Goal: Task Accomplishment & Management: Manage account settings

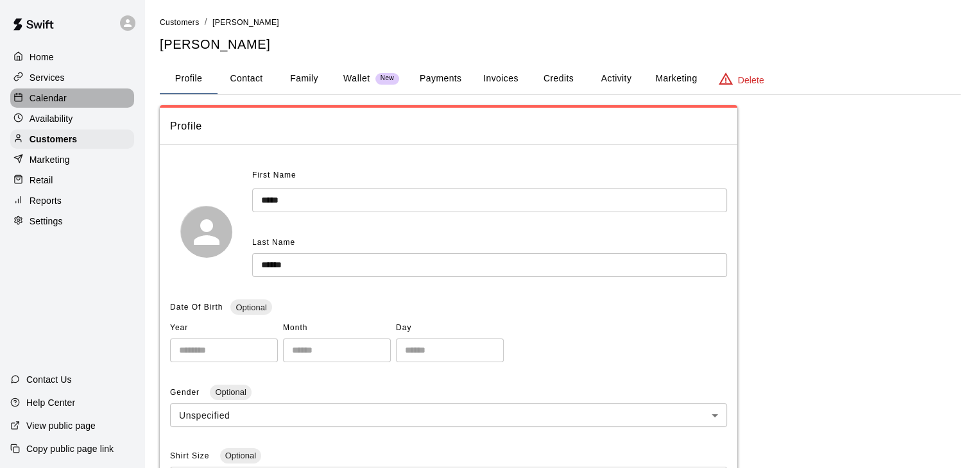
click at [62, 105] on p "Calendar" at bounding box center [48, 98] width 37 height 13
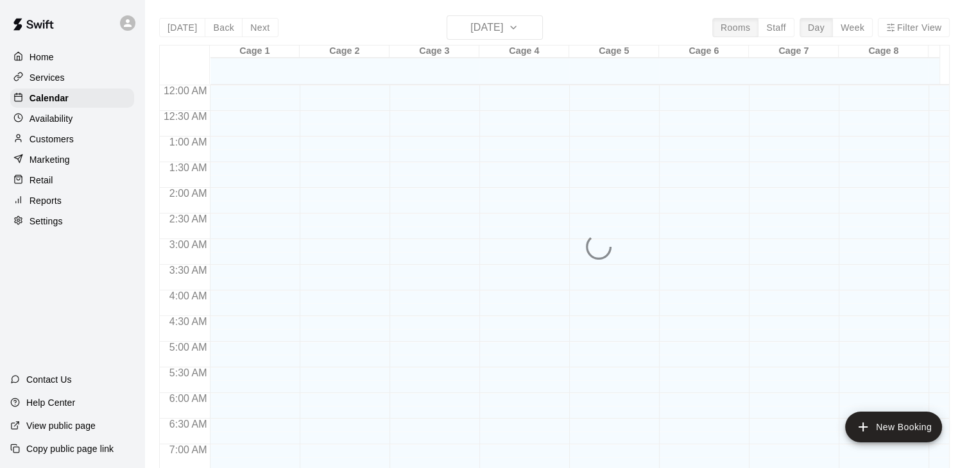
scroll to position [742, 0]
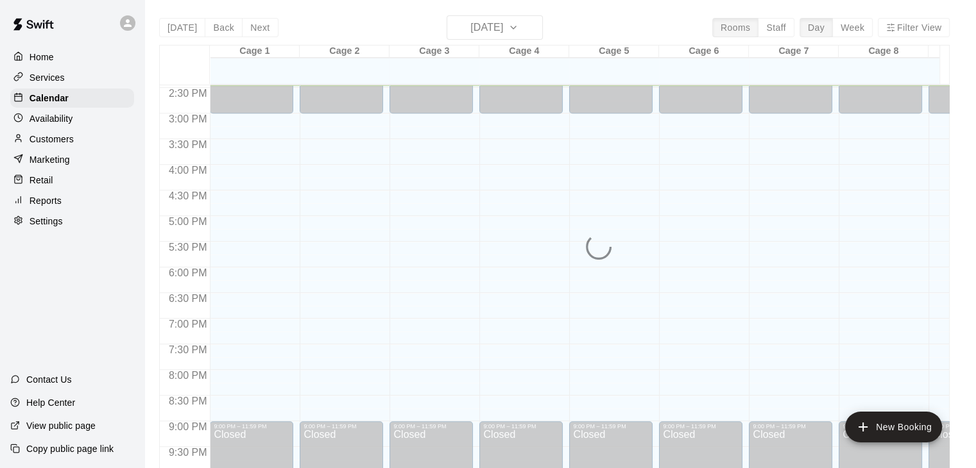
click at [468, 28] on div "[DATE] Back [DATE][DATE] Rooms Staff Day Week Filter View Cage 1 13 Wed Cage 2 …" at bounding box center [554, 249] width 790 height 468
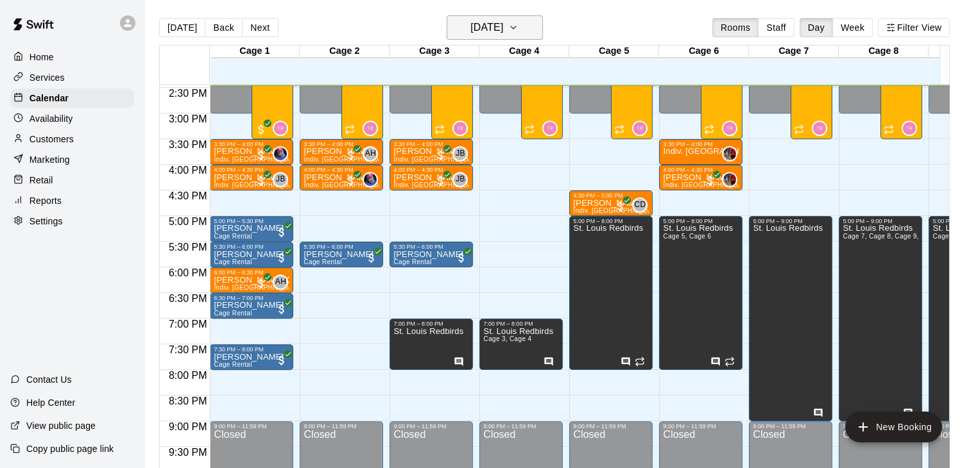
click at [470, 27] on h6 "[DATE]" at bounding box center [486, 28] width 33 height 18
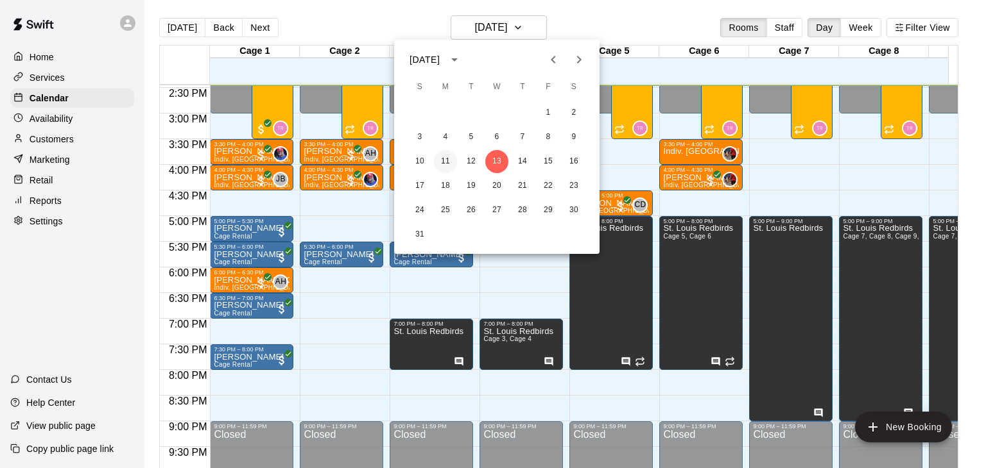
click at [448, 166] on button "11" at bounding box center [445, 161] width 23 height 23
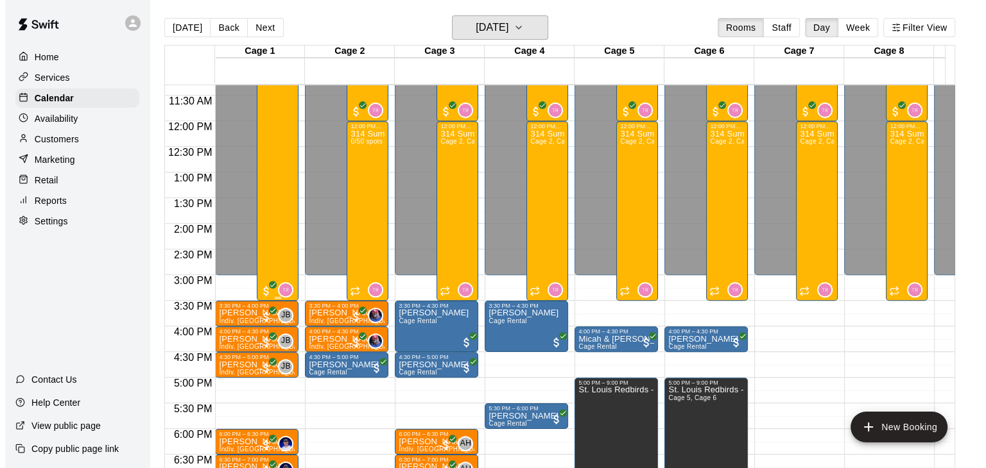
scroll to position [549, 0]
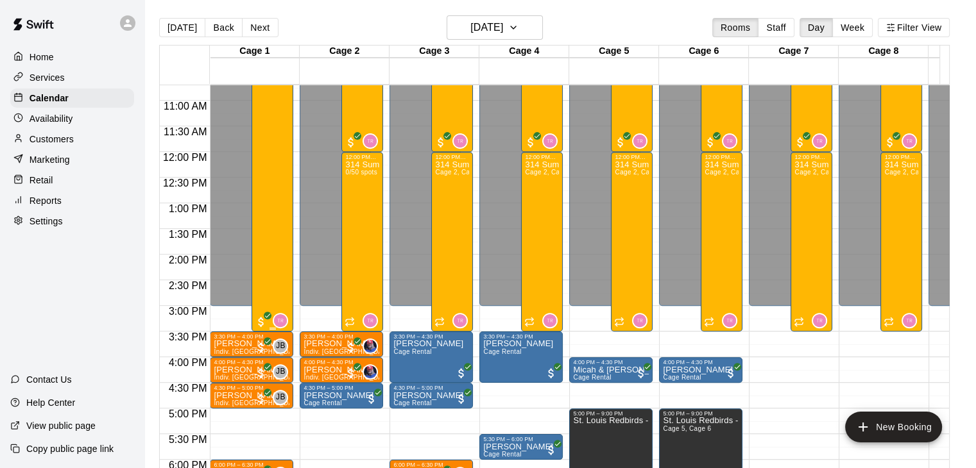
click at [274, 182] on div "314 Summer Camp | Week 10 (Full Day) 35/50 spots" at bounding box center [272, 240] width 34 height 468
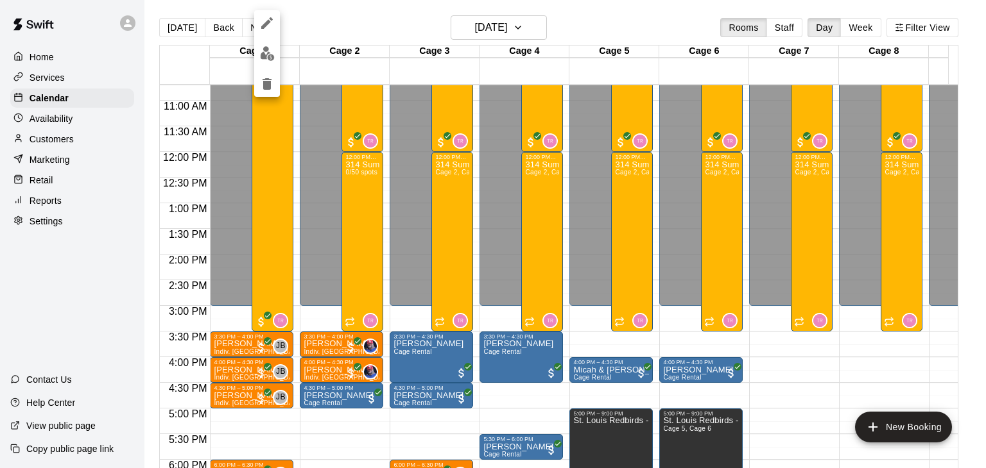
click at [262, 53] on img "edit" at bounding box center [267, 53] width 15 height 15
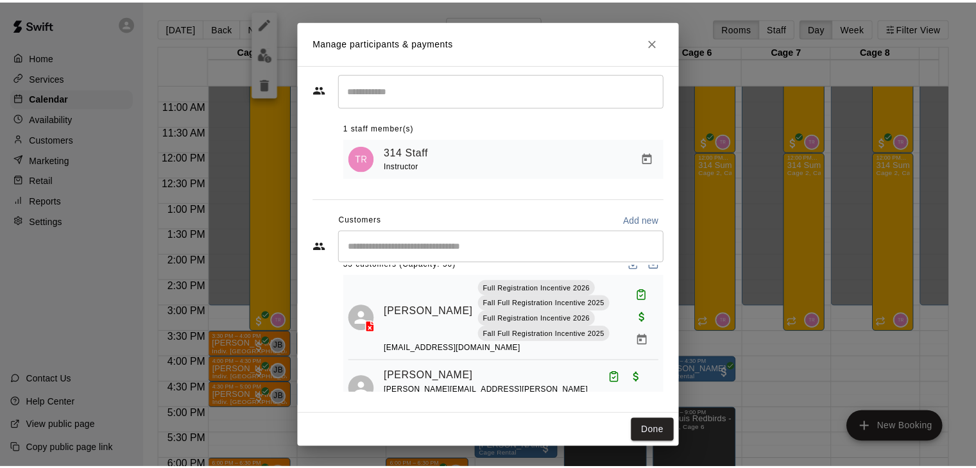
scroll to position [0, 0]
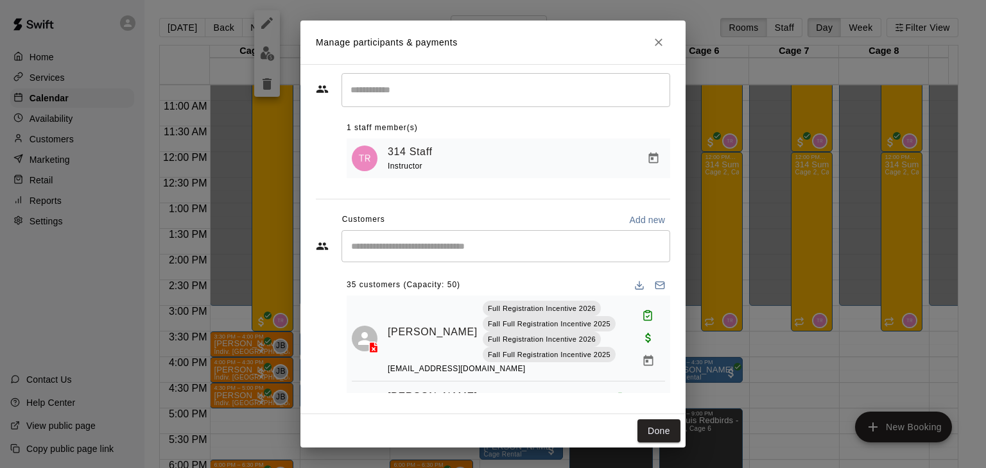
click at [478, 259] on div "​" at bounding box center [505, 246] width 329 height 32
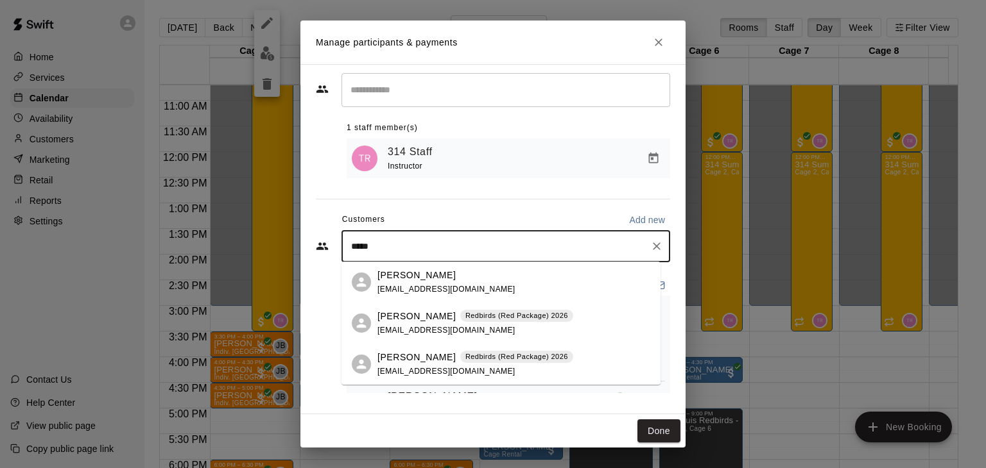
type input "*****"
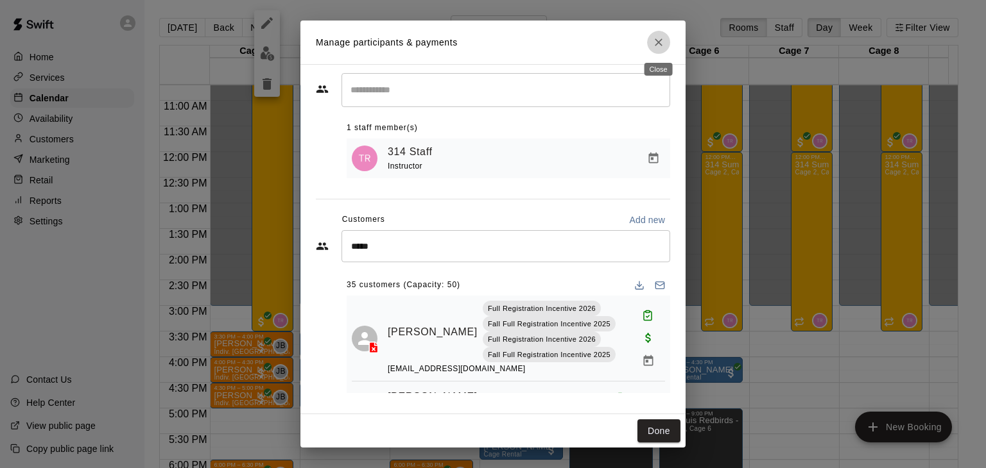
click at [660, 39] on icon "Close" at bounding box center [658, 42] width 13 height 13
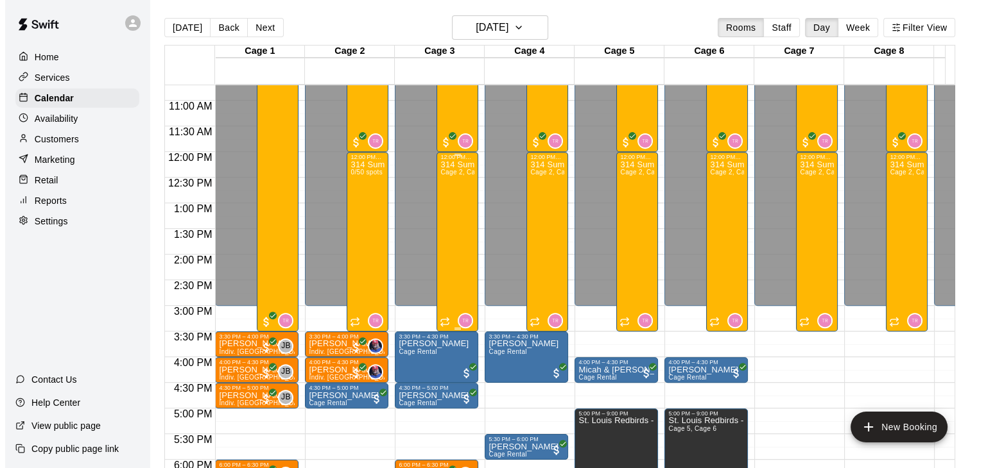
scroll to position [421, 0]
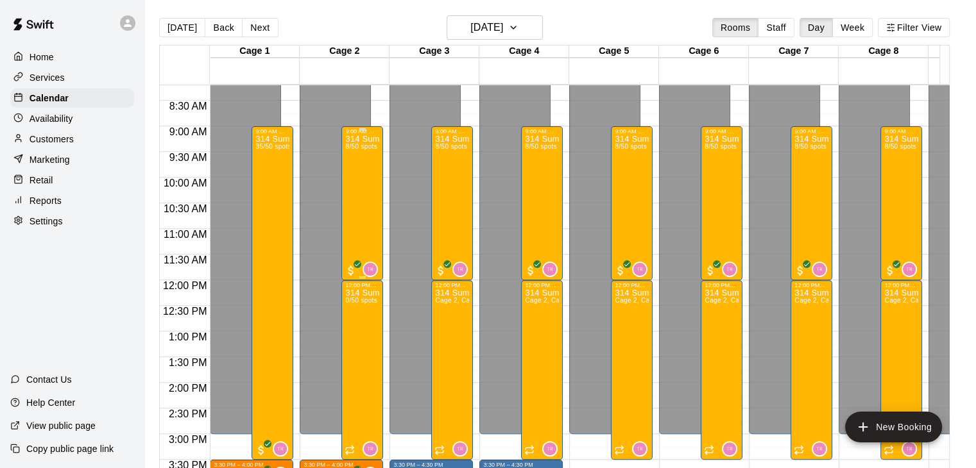
click at [377, 176] on div "314 Summer Camp | Week 10 (Morning) 8/50 spots" at bounding box center [362, 369] width 34 height 468
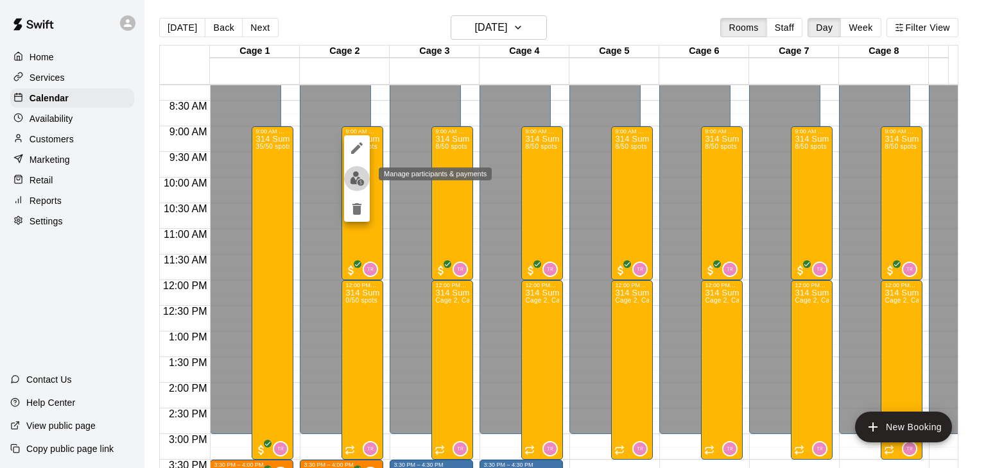
click at [364, 176] on button "edit" at bounding box center [357, 178] width 26 height 25
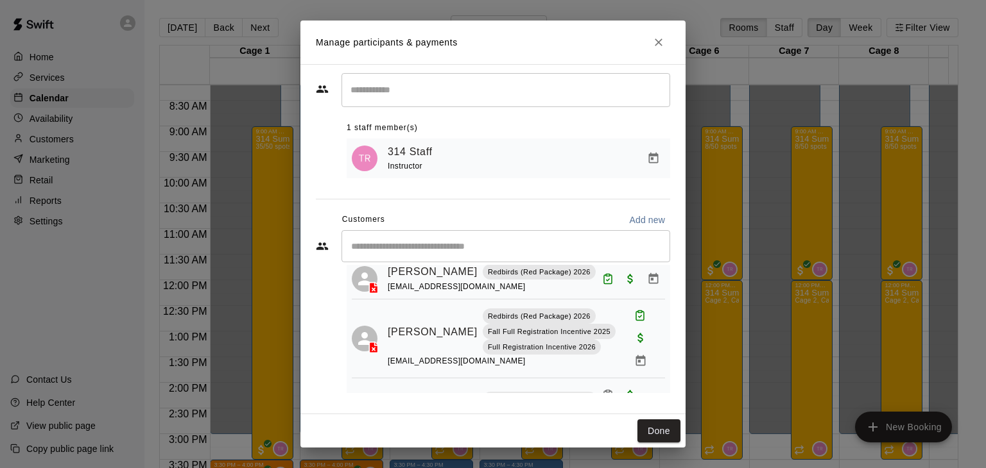
scroll to position [0, 0]
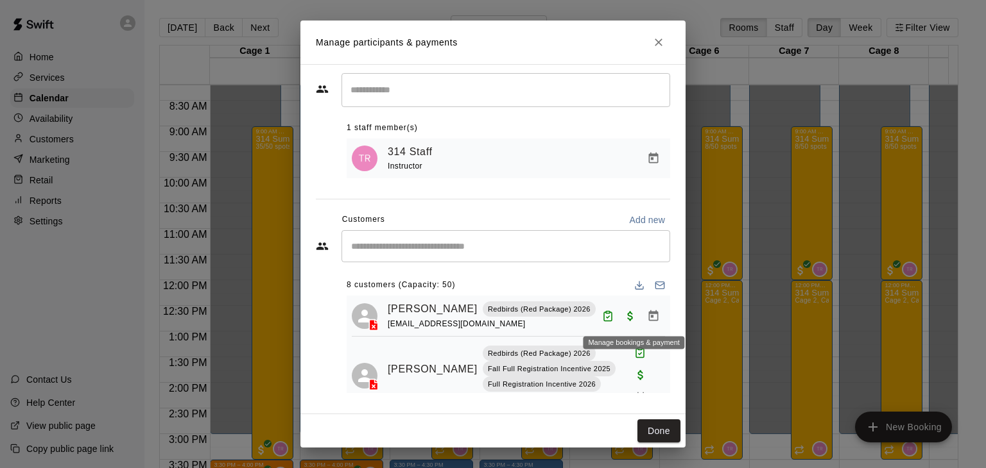
click at [642, 322] on button "Manage bookings & payment" at bounding box center [653, 316] width 23 height 23
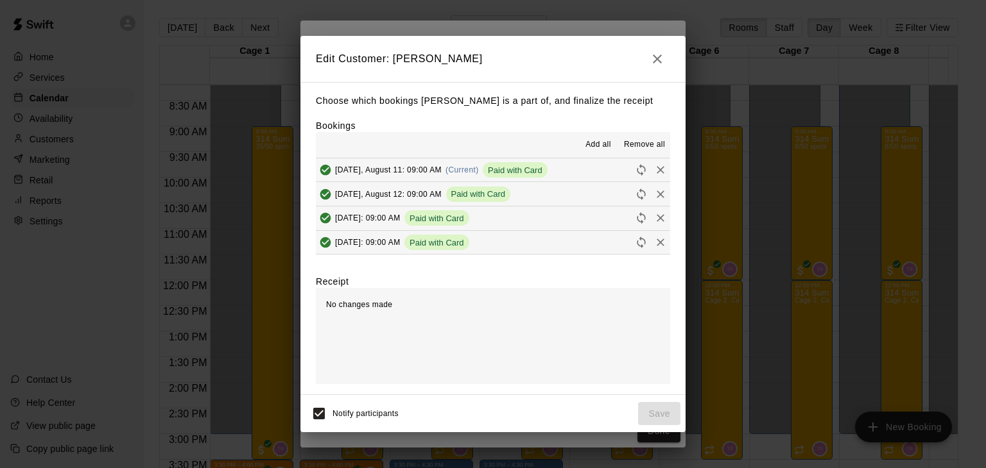
click at [647, 145] on span "Remove all" at bounding box center [644, 145] width 41 height 13
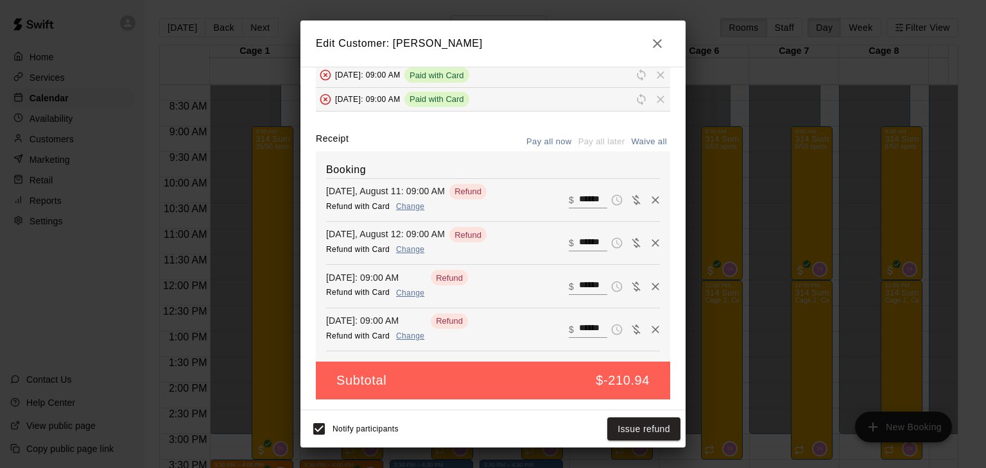
scroll to position [133, 0]
click at [653, 429] on button "Issue refund" at bounding box center [643, 430] width 73 height 24
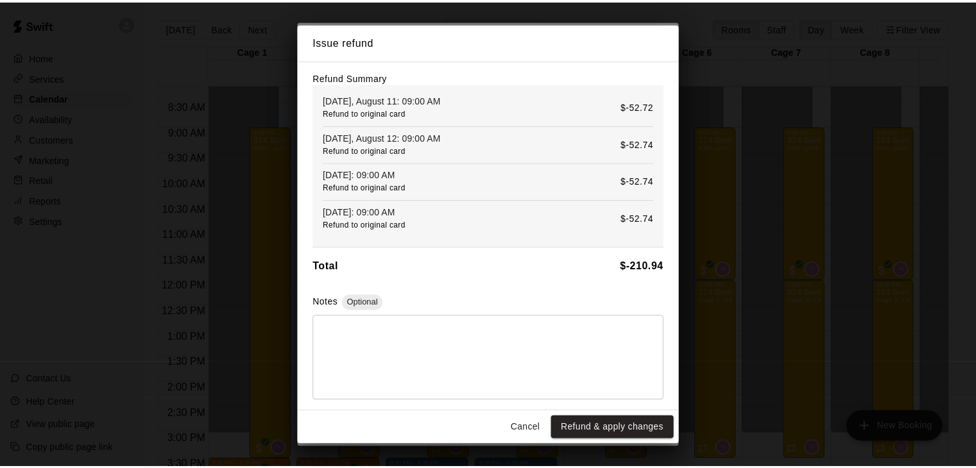
scroll to position [0, 0]
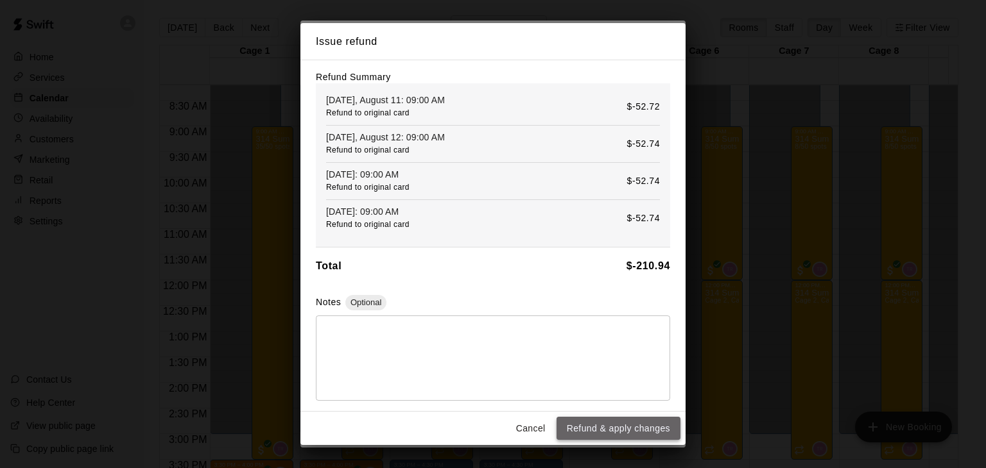
click at [664, 431] on button "Refund & apply changes" at bounding box center [618, 429] width 124 height 24
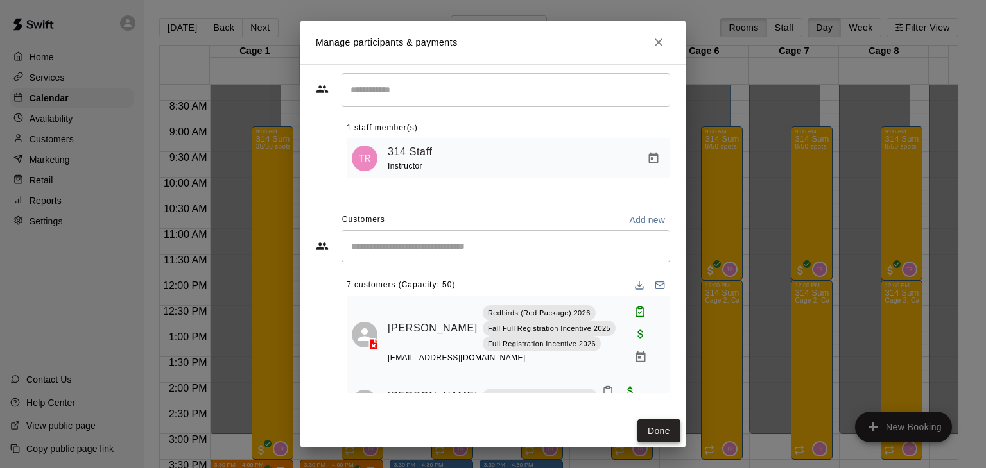
click at [665, 431] on button "Done" at bounding box center [658, 432] width 43 height 24
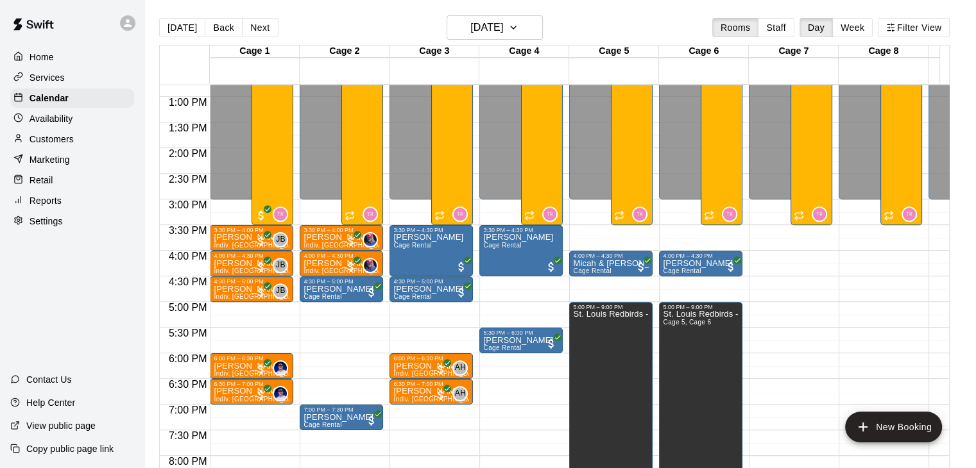
scroll to position [678, 0]
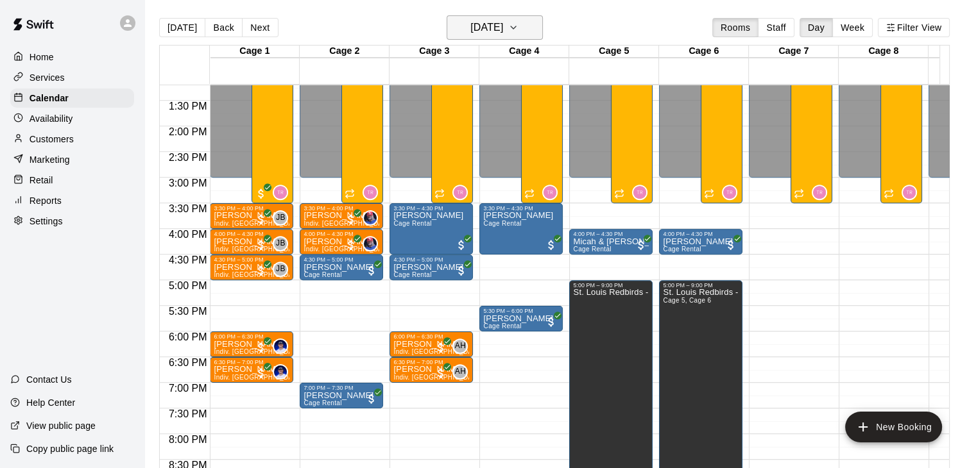
click at [475, 30] on h6 "[DATE]" at bounding box center [486, 28] width 33 height 18
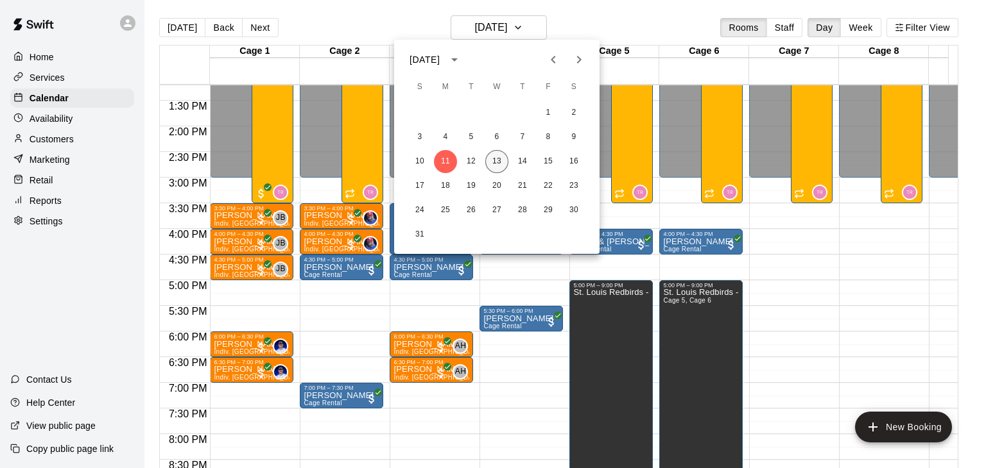
click at [503, 165] on button "13" at bounding box center [496, 161] width 23 height 23
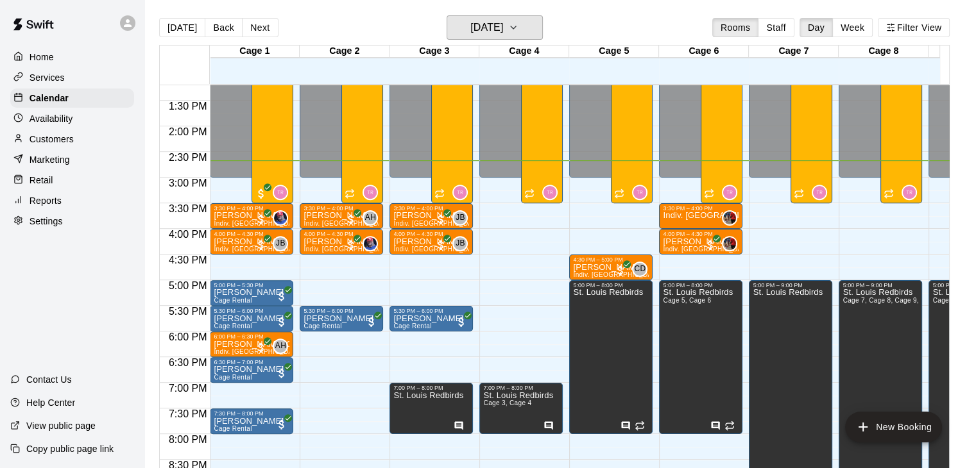
scroll to position [742, 0]
